Goal: Information Seeking & Learning: Learn about a topic

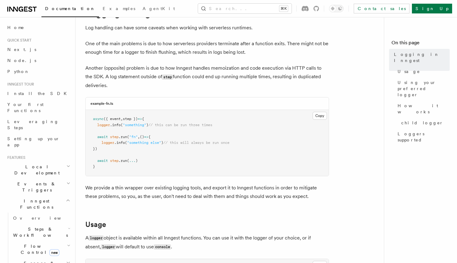
scroll to position [35, 0]
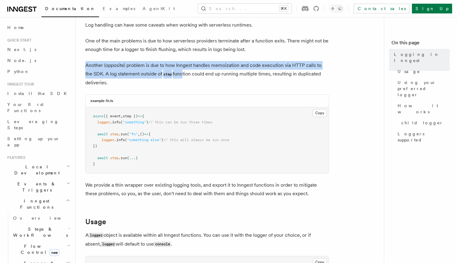
drag, startPoint x: 163, startPoint y: 64, endPoint x: 173, endPoint y: 78, distance: 17.7
click at [173, 78] on p "Another (opposite) problem is due to how Inngest handles memoization and code e…" at bounding box center [207, 74] width 244 height 26
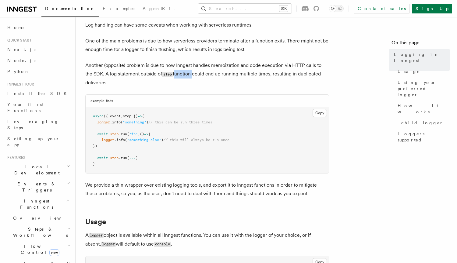
click at [173, 78] on p "Another (opposite) problem is due to how Inngest handles memoization and code e…" at bounding box center [207, 74] width 244 height 26
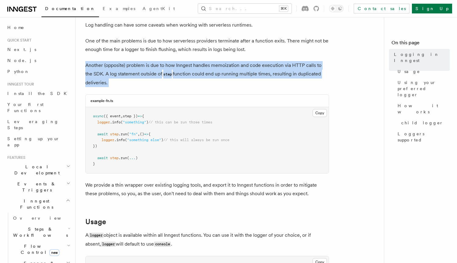
click at [173, 78] on p "Another (opposite) problem is due to how Inngest handles memoization and code e…" at bounding box center [207, 74] width 244 height 26
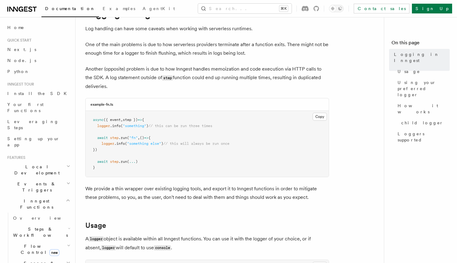
scroll to position [0, 0]
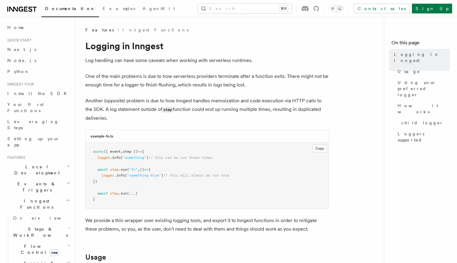
drag, startPoint x: 151, startPoint y: 70, endPoint x: 208, endPoint y: 115, distance: 72.9
click at [219, 77] on p "One of the main problems is due to how serverless providers terminate after a f…" at bounding box center [207, 80] width 244 height 17
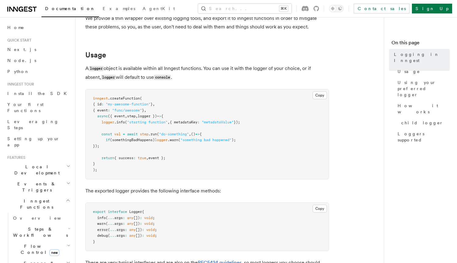
scroll to position [202, 0]
click at [31, 243] on span "Flow Control new" at bounding box center [39, 249] width 56 height 12
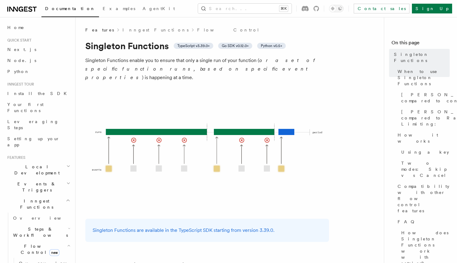
click at [49, 249] on span "new" at bounding box center [54, 252] width 10 height 7
click at [160, 57] on p "[PERSON_NAME] Functions enable you to ensure that only a single run of your fun…" at bounding box center [207, 69] width 244 height 26
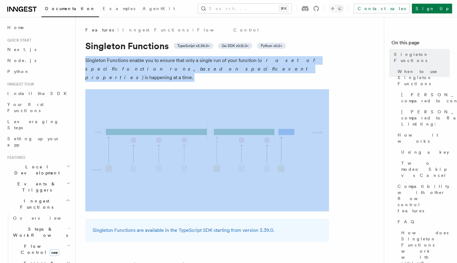
click at [152, 65] on p "[PERSON_NAME] Functions enable you to ensure that only a single run of your fun…" at bounding box center [207, 69] width 244 height 26
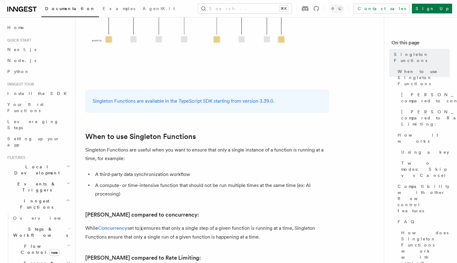
scroll to position [149, 0]
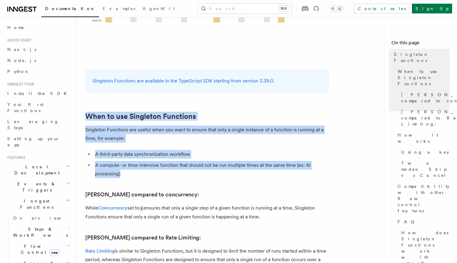
drag, startPoint x: 200, startPoint y: 82, endPoint x: 213, endPoint y: 168, distance: 87.0
click at [222, 125] on p "Singleton Functions are useful when you want to ensure that only a single insta…" at bounding box center [207, 133] width 244 height 17
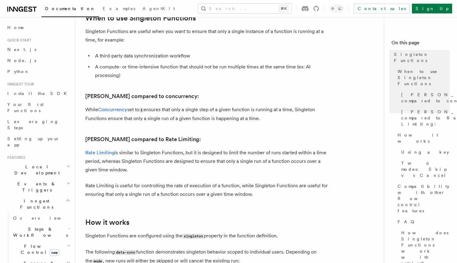
scroll to position [260, 0]
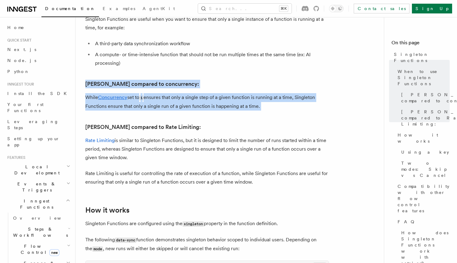
drag, startPoint x: 215, startPoint y: 66, endPoint x: 249, endPoint y: 102, distance: 49.2
click at [249, 102] on p "While Concurrency set to 1 ensures that only a single step of a given function …" at bounding box center [207, 101] width 244 height 17
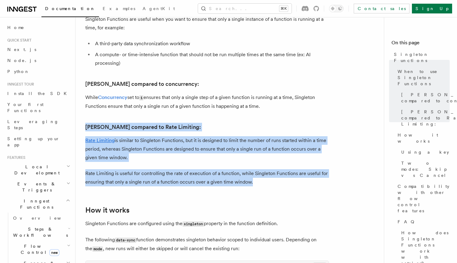
drag, startPoint x: 214, startPoint y: 111, endPoint x: 264, endPoint y: 174, distance: 80.5
click at [264, 174] on p "Rate Limiting is useful for controlling the rate of execution of a function, wh…" at bounding box center [207, 177] width 244 height 17
